Goal: Task Accomplishment & Management: Use online tool/utility

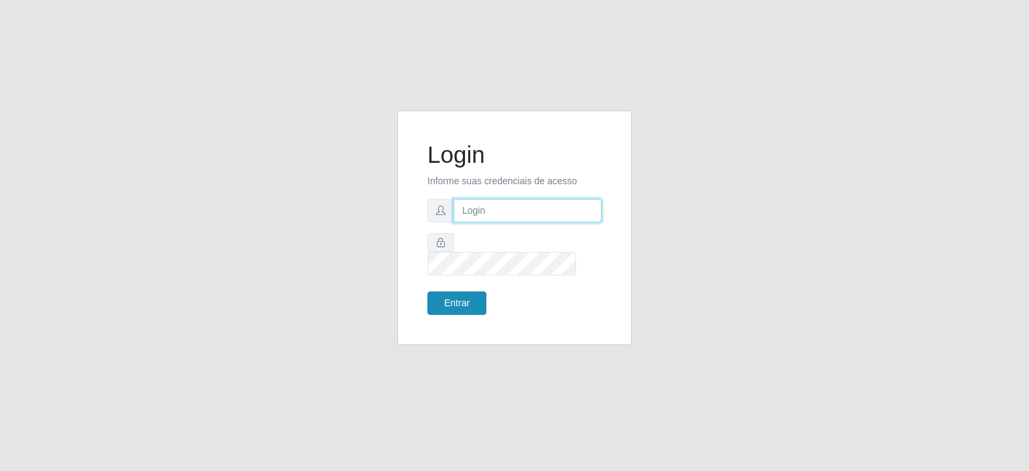
type input "[EMAIL_ADDRESS][DOMAIN_NAME]"
click at [456, 291] on button "Entrar" at bounding box center [456, 302] width 59 height 23
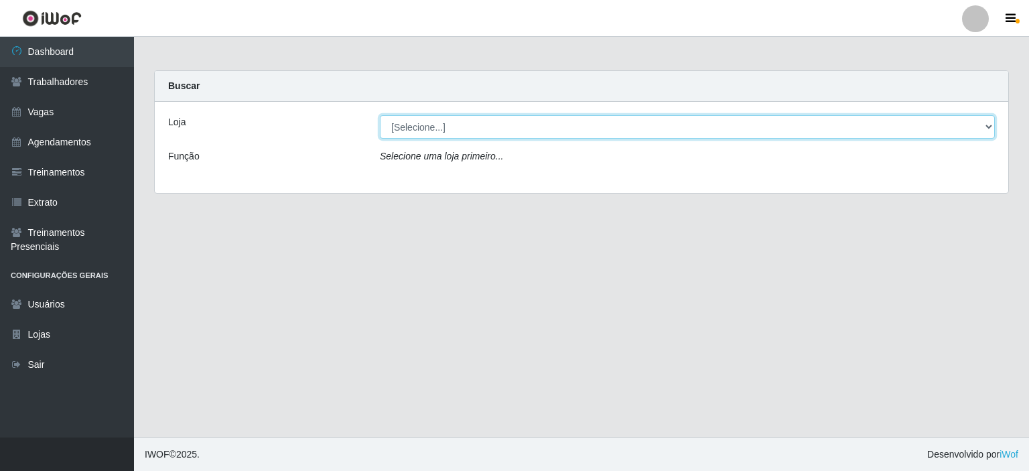
click at [443, 133] on select "[Selecione...] Preço Bom Supermercado" at bounding box center [687, 126] width 615 height 23
select select "387"
click at [380, 115] on select "[Selecione...] Preço Bom Supermercado" at bounding box center [687, 126] width 615 height 23
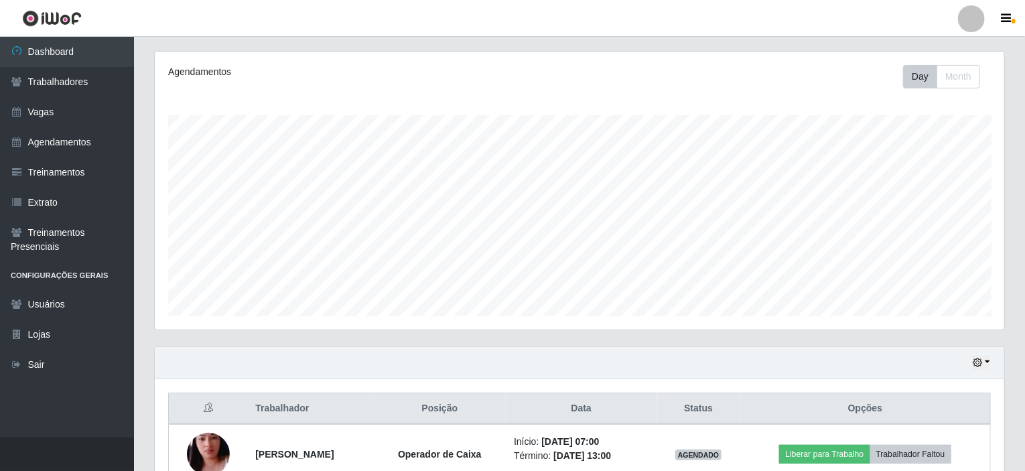
scroll to position [201, 0]
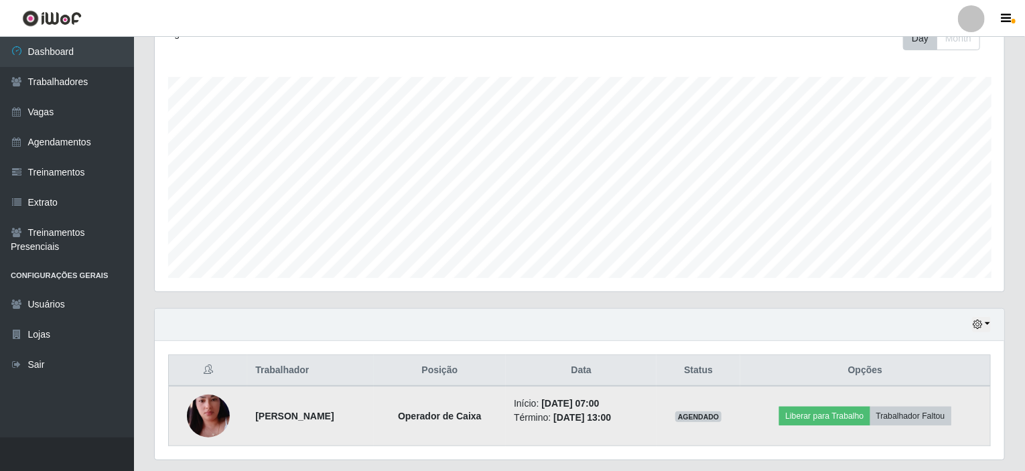
click at [198, 420] on img at bounding box center [208, 416] width 43 height 76
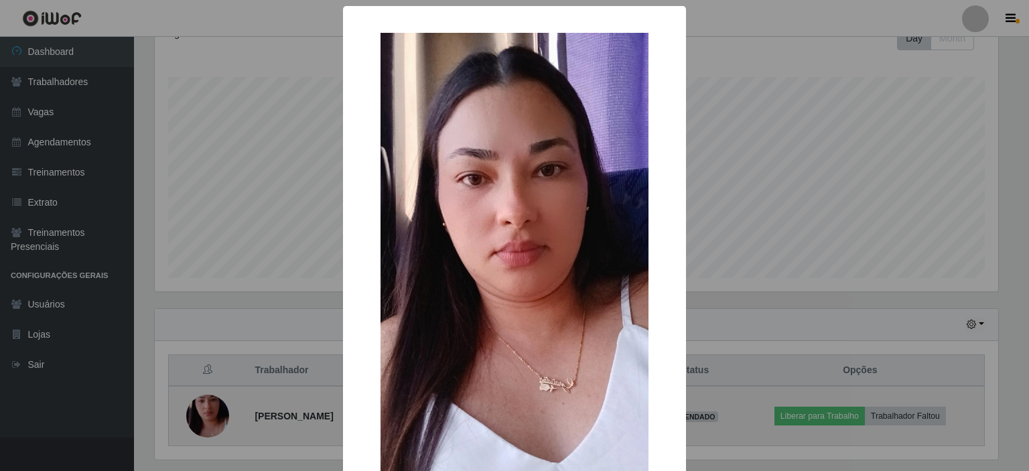
click at [198, 420] on div "× OK Cancel" at bounding box center [514, 235] width 1029 height 471
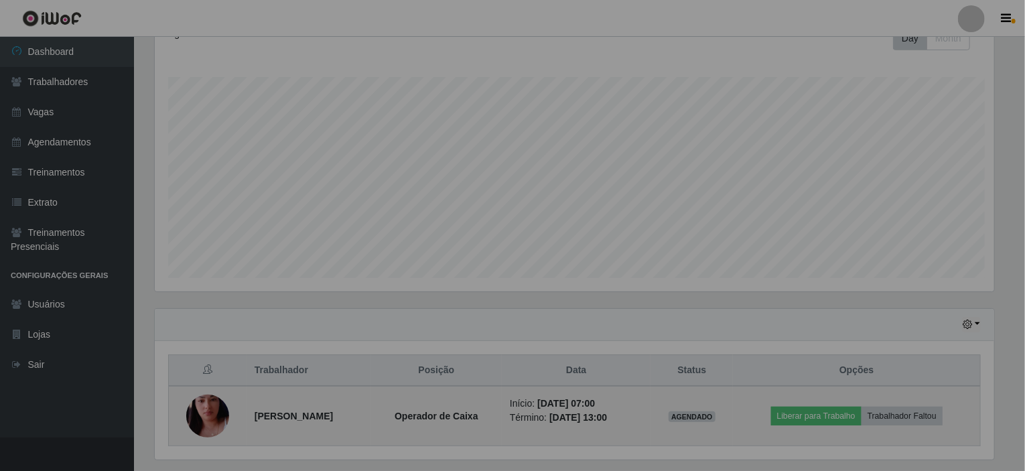
scroll to position [278, 849]
